Goal: Transaction & Acquisition: Book appointment/travel/reservation

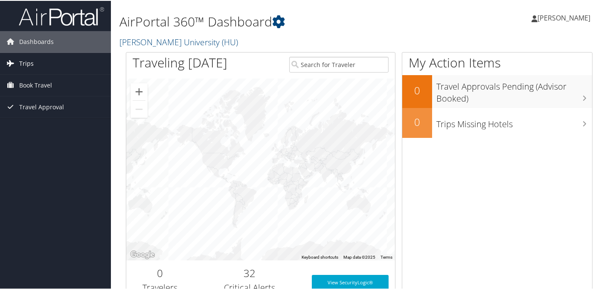
click at [40, 65] on link "Trips" at bounding box center [55, 62] width 111 height 21
click at [38, 125] on span "Book Travel" at bounding box center [35, 122] width 33 height 21
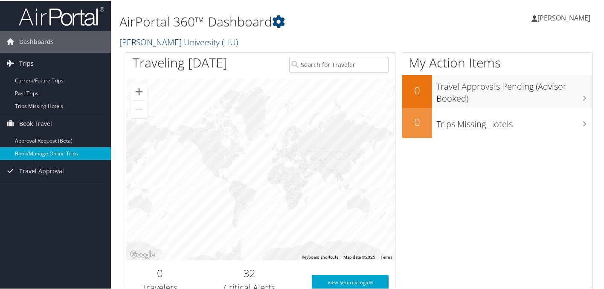
click at [43, 151] on link "Book/Manage Online Trips" at bounding box center [55, 152] width 111 height 13
